Goal: Information Seeking & Learning: Compare options

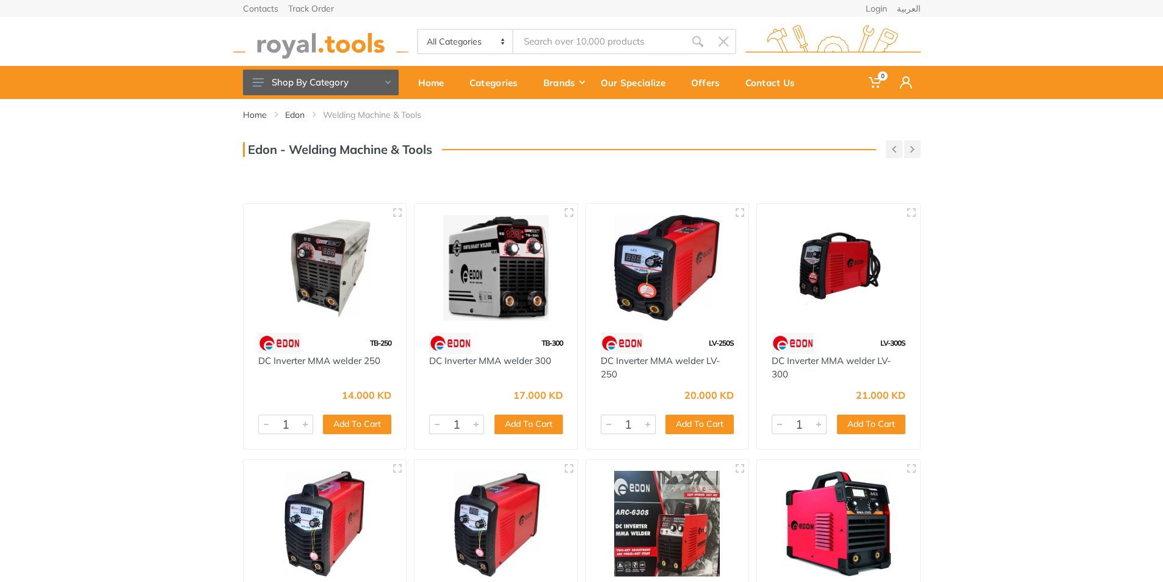
click at [817, 263] on img at bounding box center [838, 268] width 141 height 106
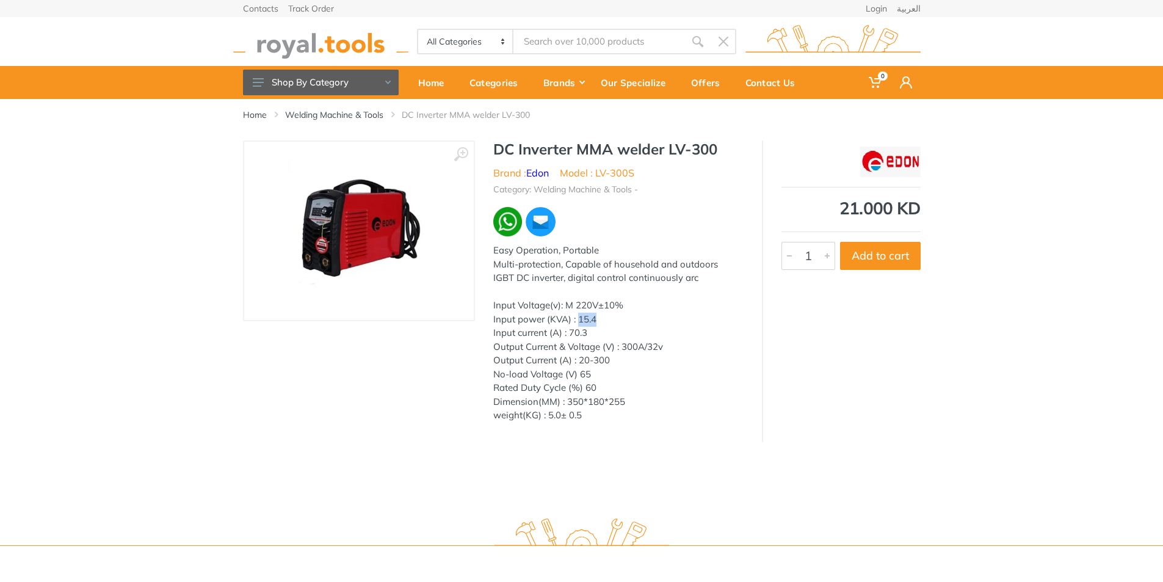
drag, startPoint x: 577, startPoint y: 319, endPoint x: 607, endPoint y: 319, distance: 29.9
click at [607, 319] on div "Easy Operation, Portable Multi-protection, Capable of household and outdoors IG…" at bounding box center [618, 333] width 250 height 179
click at [758, 360] on div "DC Inverter MMA welder LV-300 Brand : Edon Model : LV-300S Category: Welding Ma…" at bounding box center [618, 284] width 287 height 289
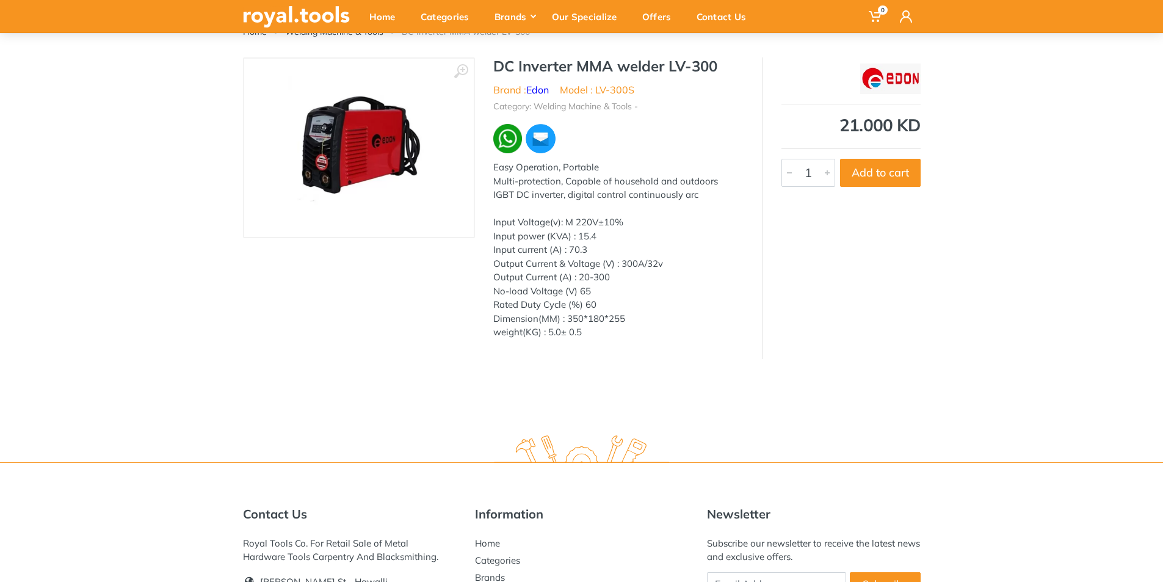
scroll to position [239, 0]
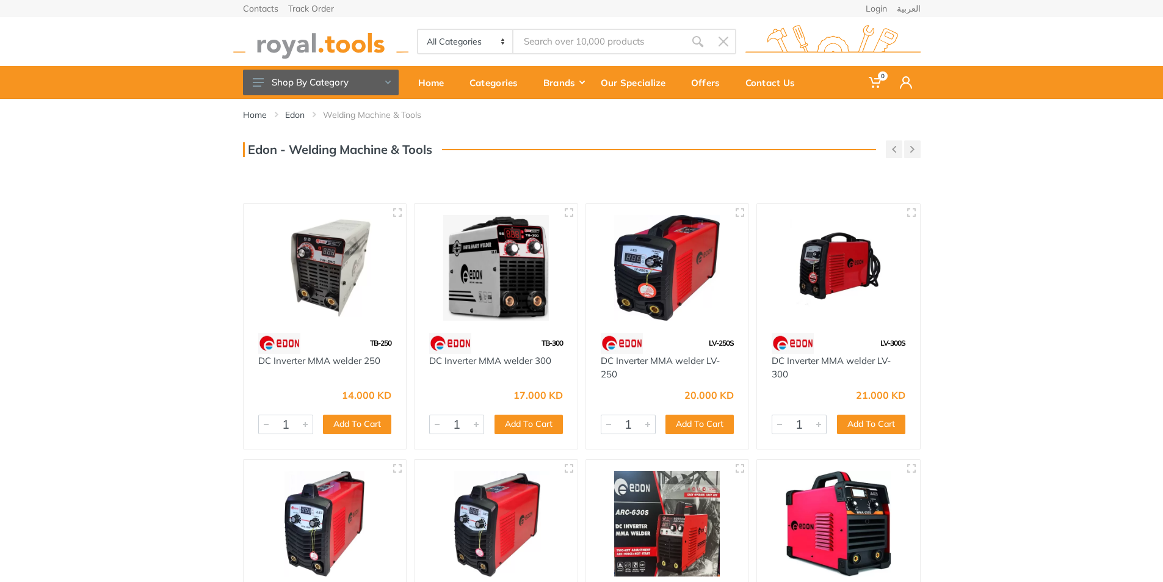
click at [516, 255] on img at bounding box center [495, 268] width 141 height 106
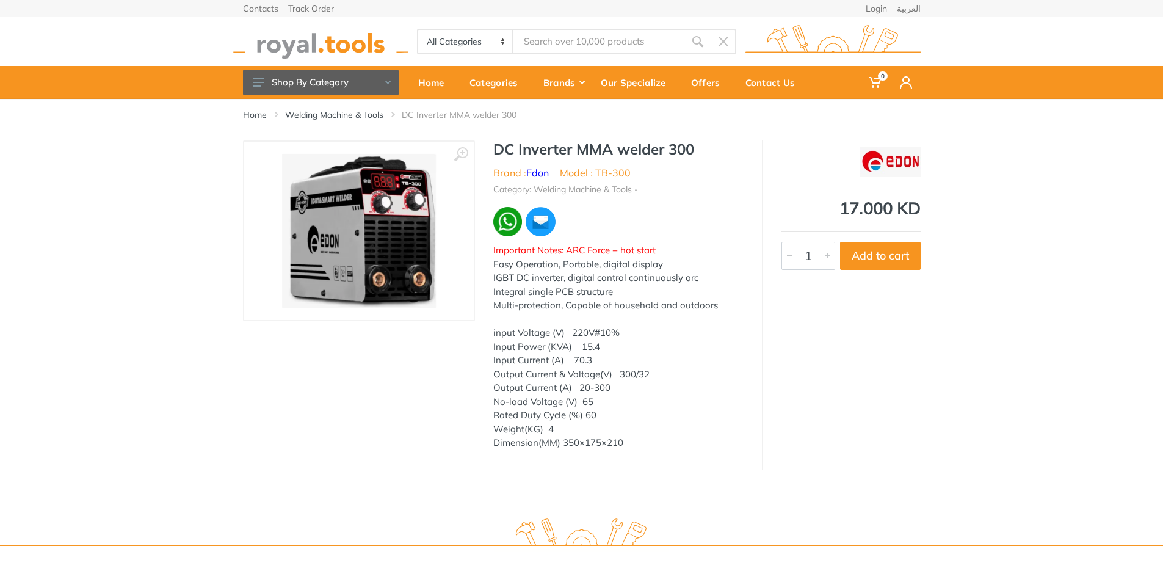
click at [576, 348] on div "Input Power (KVA) 15.4" at bounding box center [618, 347] width 250 height 14
